Goal: Task Accomplishment & Management: Use online tool/utility

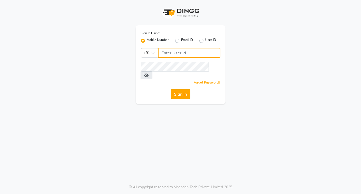
type input "9049992750"
click at [188, 89] on button "Sign In" at bounding box center [180, 94] width 19 height 10
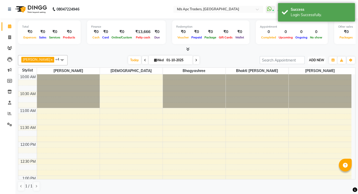
click at [315, 59] on span "ADD NEW" at bounding box center [316, 60] width 15 height 4
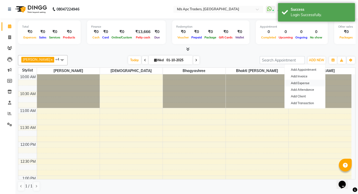
click at [302, 82] on link "Add Expense" at bounding box center [304, 83] width 41 height 7
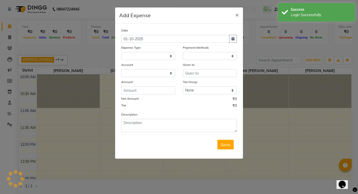
select select
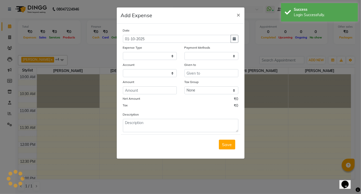
select select "1"
select select "5520"
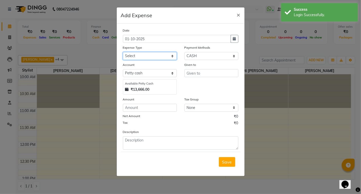
click at [145, 58] on select "Select Cash transfer to bank Cash transfer to hub Client Snacks Disposables Fue…" at bounding box center [150, 56] width 54 height 8
select select "19554"
click at [123, 52] on select "Select Cash transfer to bank Cash transfer to hub Client Snacks Disposables Fue…" at bounding box center [150, 56] width 54 height 8
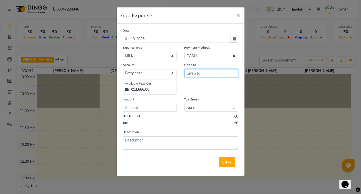
click at [199, 74] on input "text" at bounding box center [211, 73] width 54 height 8
click at [199, 84] on ngb-highlight "Sa rthak" at bounding box center [198, 84] width 15 height 5
type input "[PERSON_NAME]"
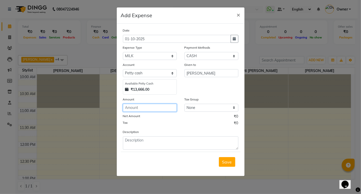
click at [149, 109] on input "number" at bounding box center [150, 108] width 54 height 8
click at [151, 109] on input "number" at bounding box center [150, 108] width 54 height 8
type input "29"
click at [229, 164] on span "Save" at bounding box center [227, 162] width 10 height 5
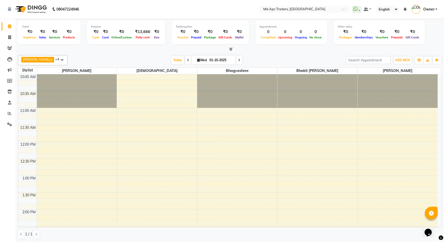
scroll to position [0, 0]
